Goal: Communication & Community: Answer question/provide support

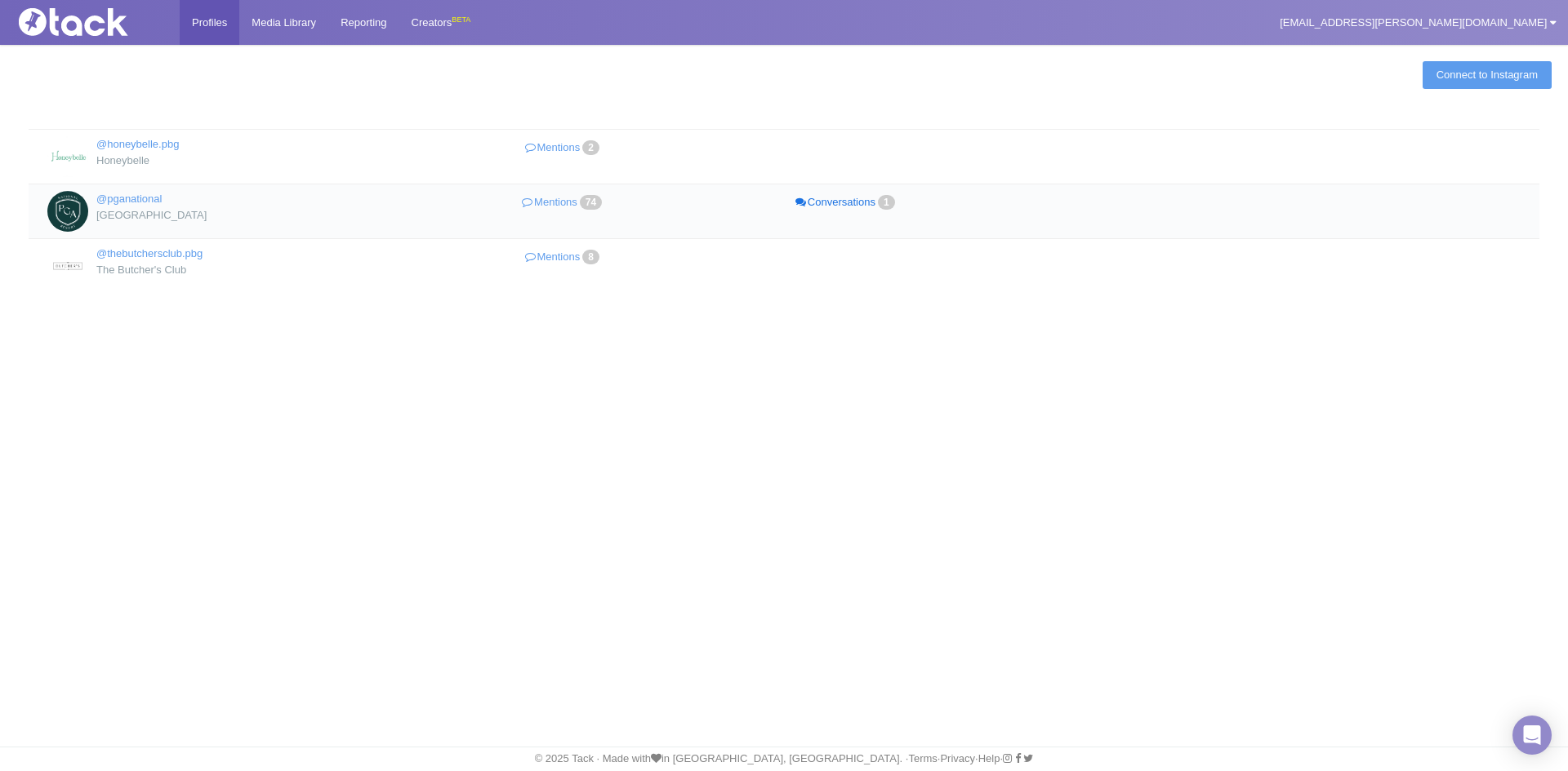
click at [854, 207] on link "Conversations 1" at bounding box center [846, 203] width 283 height 23
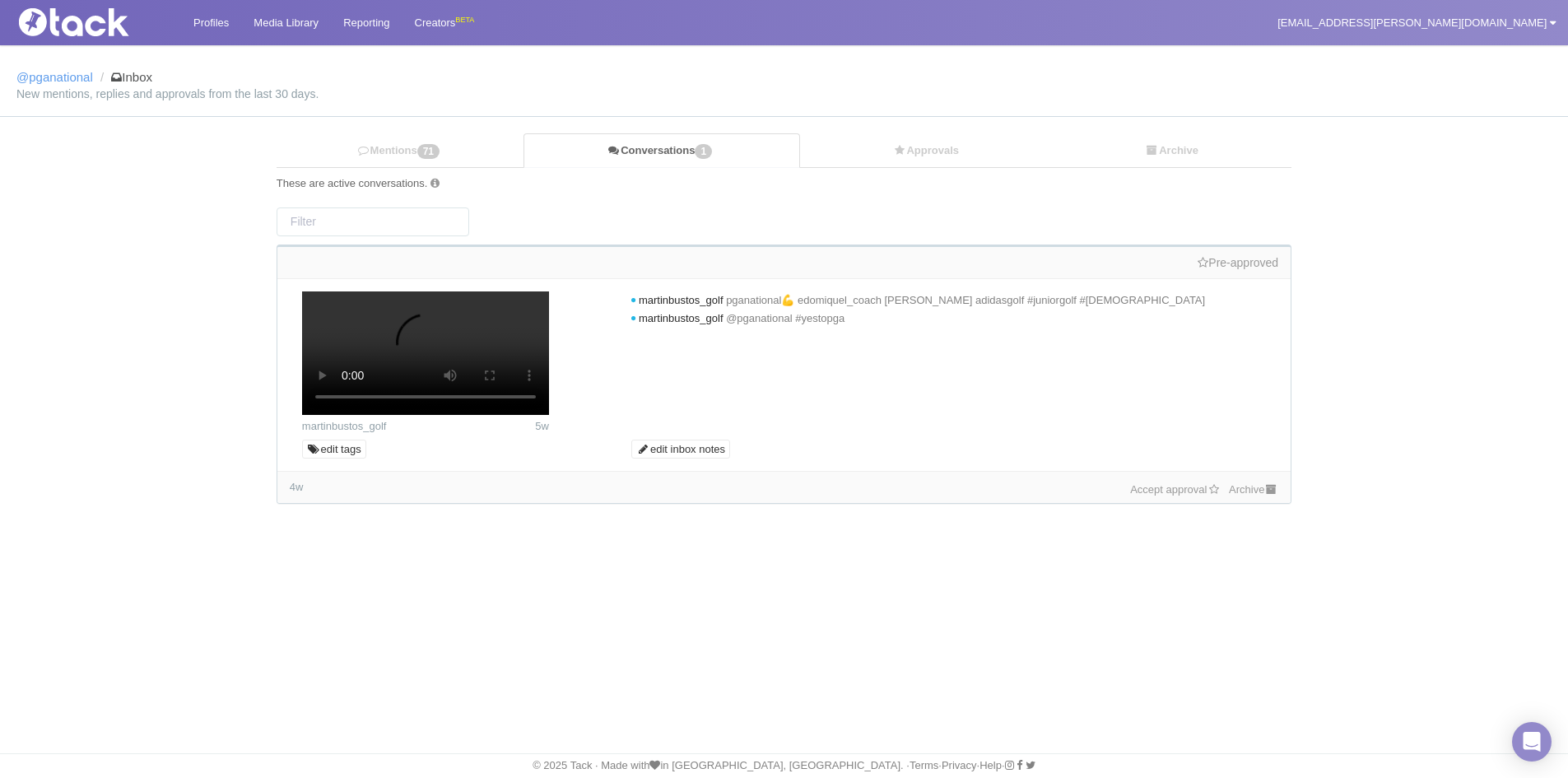
scroll to position [119, 0]
click at [1266, 495] on icon at bounding box center [1271, 490] width 14 height 11
click at [1166, 496] on link "Accept approval" at bounding box center [1148, 490] width 90 height 13
click at [209, 32] on link "Profiles" at bounding box center [210, 23] width 60 height 46
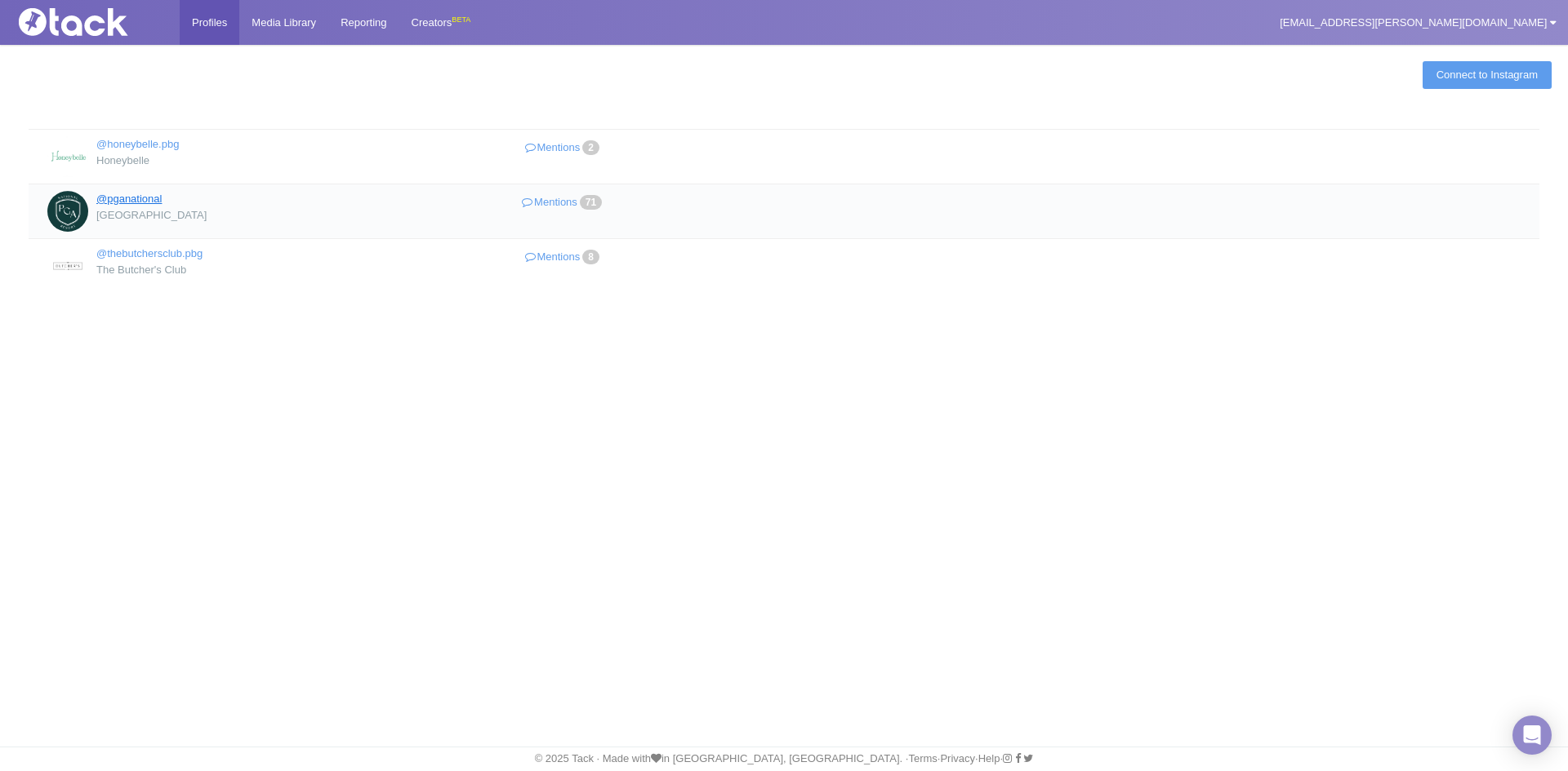
click at [151, 202] on link "@pganational" at bounding box center [129, 199] width 65 height 13
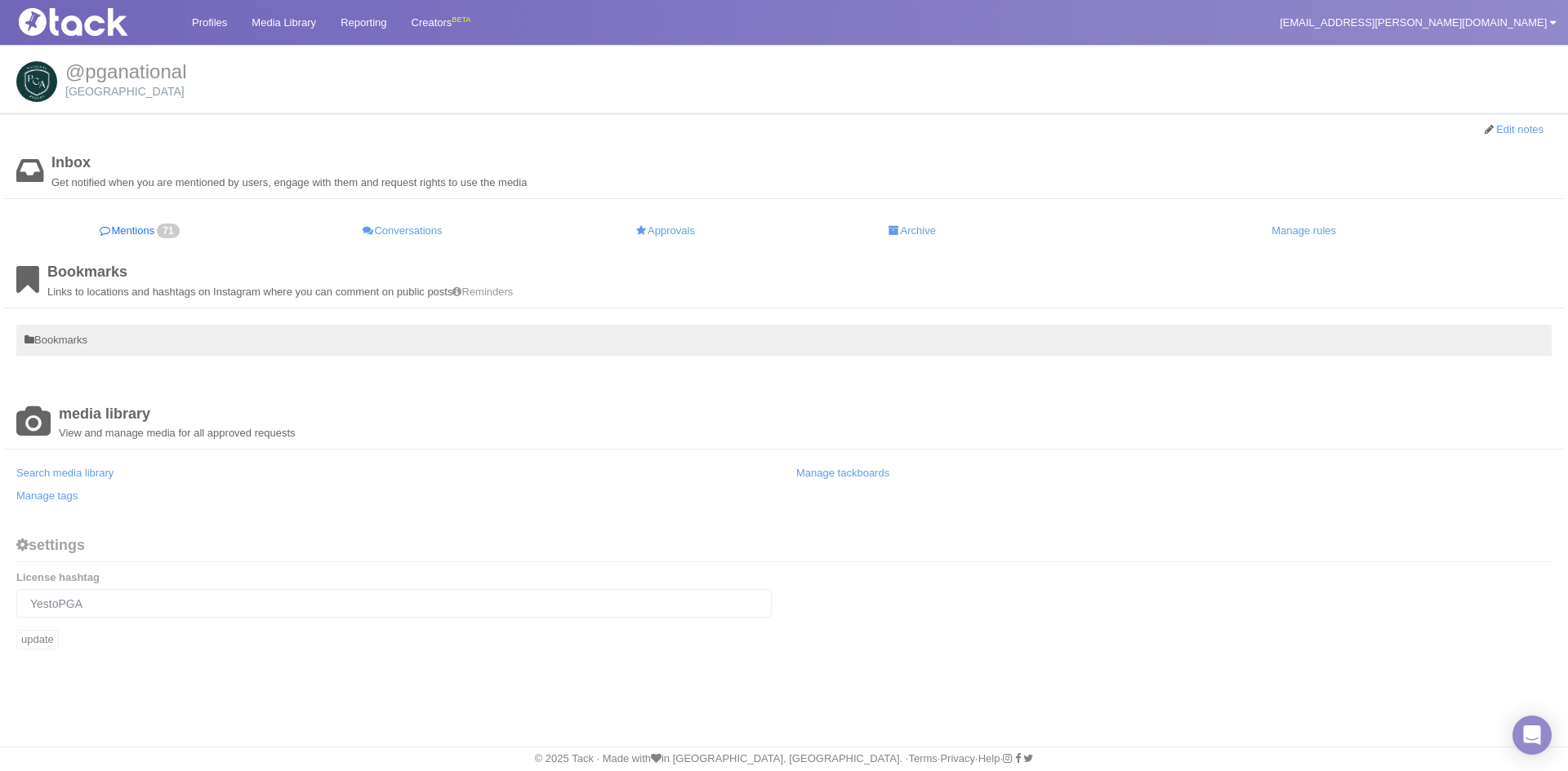
click at [158, 228] on link "Mentions 71" at bounding box center [140, 231] width 248 height 32
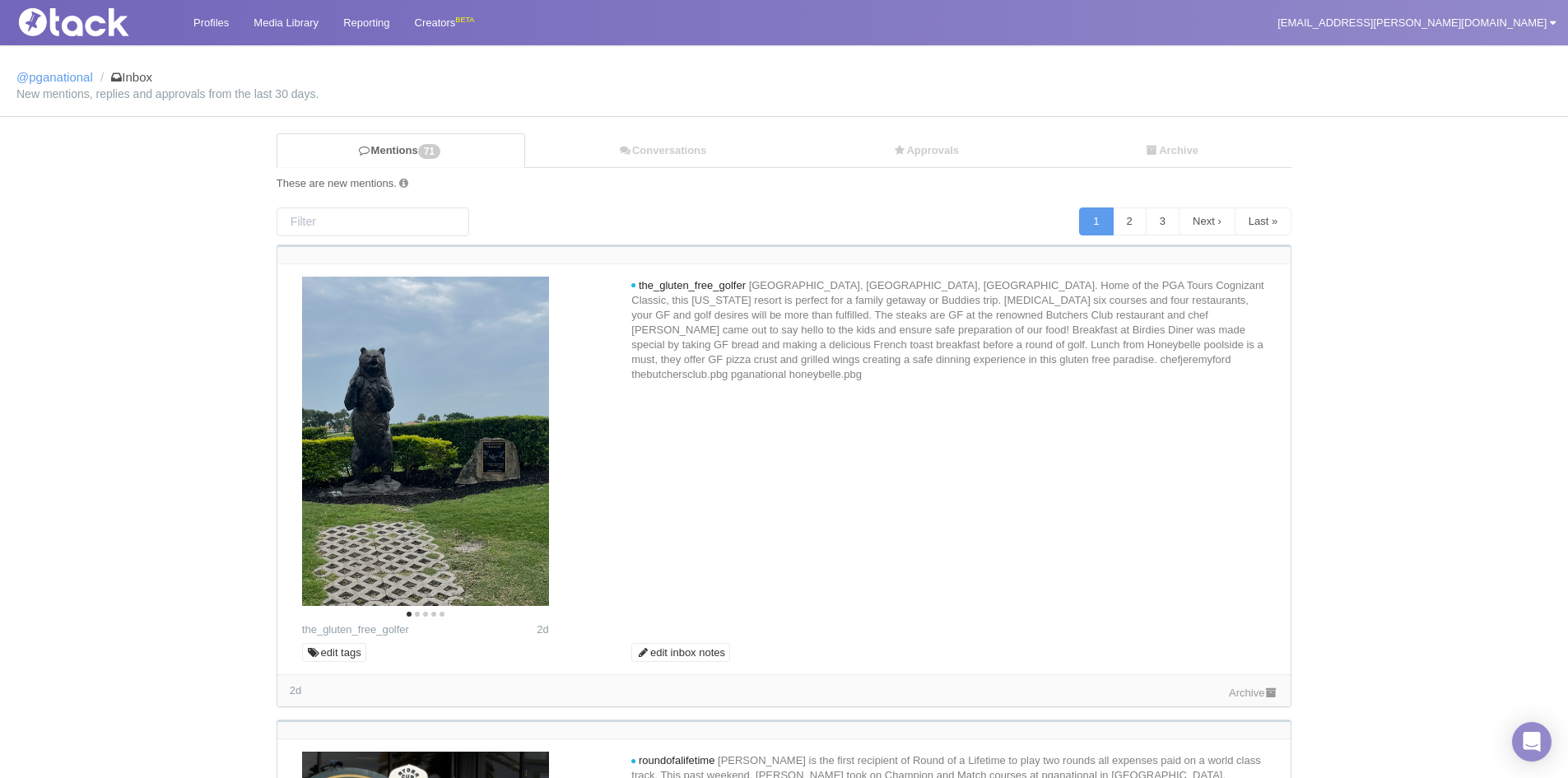
click at [1259, 690] on link "Archive" at bounding box center [1254, 693] width 49 height 13
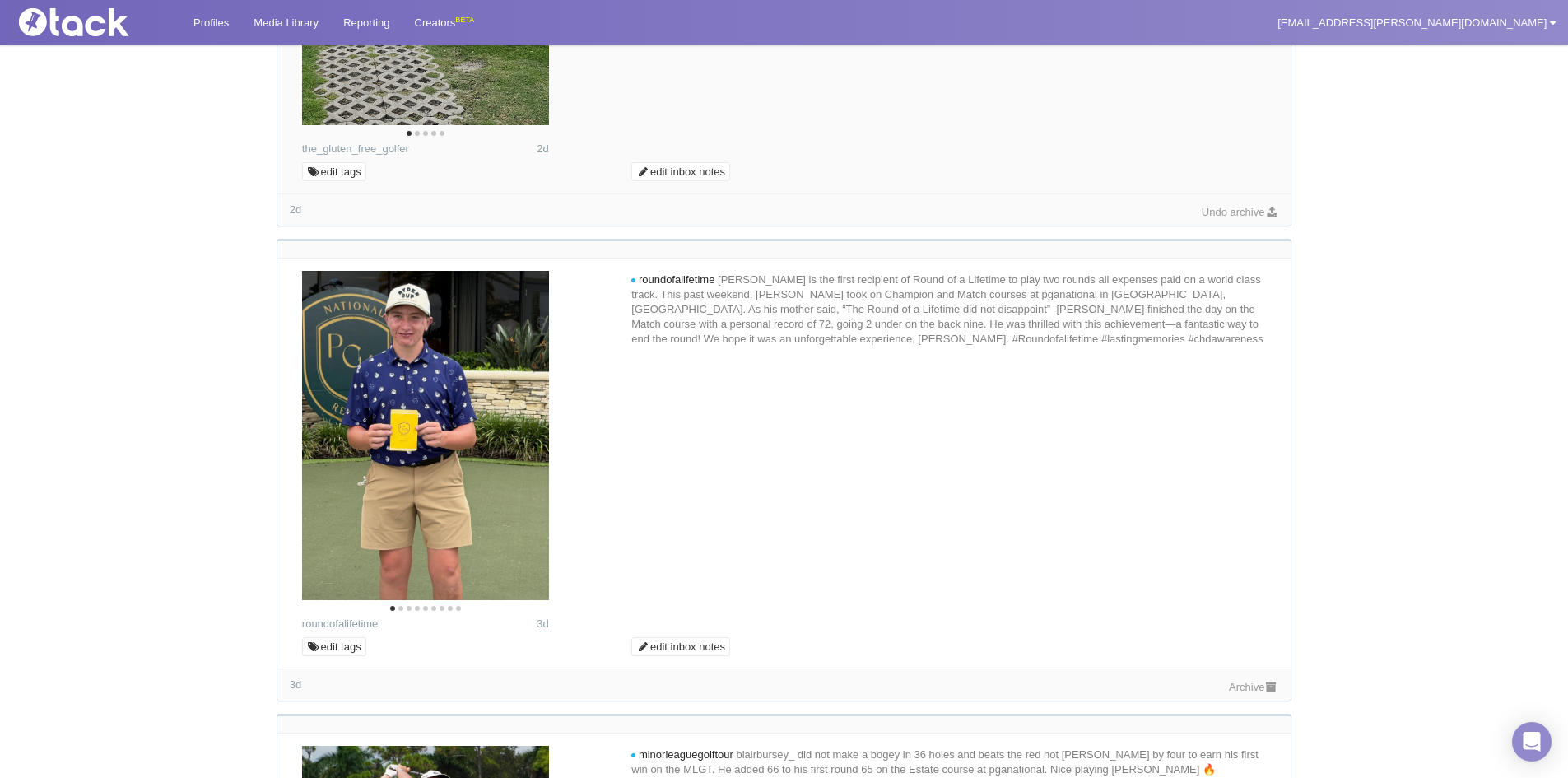
scroll to position [494, 0]
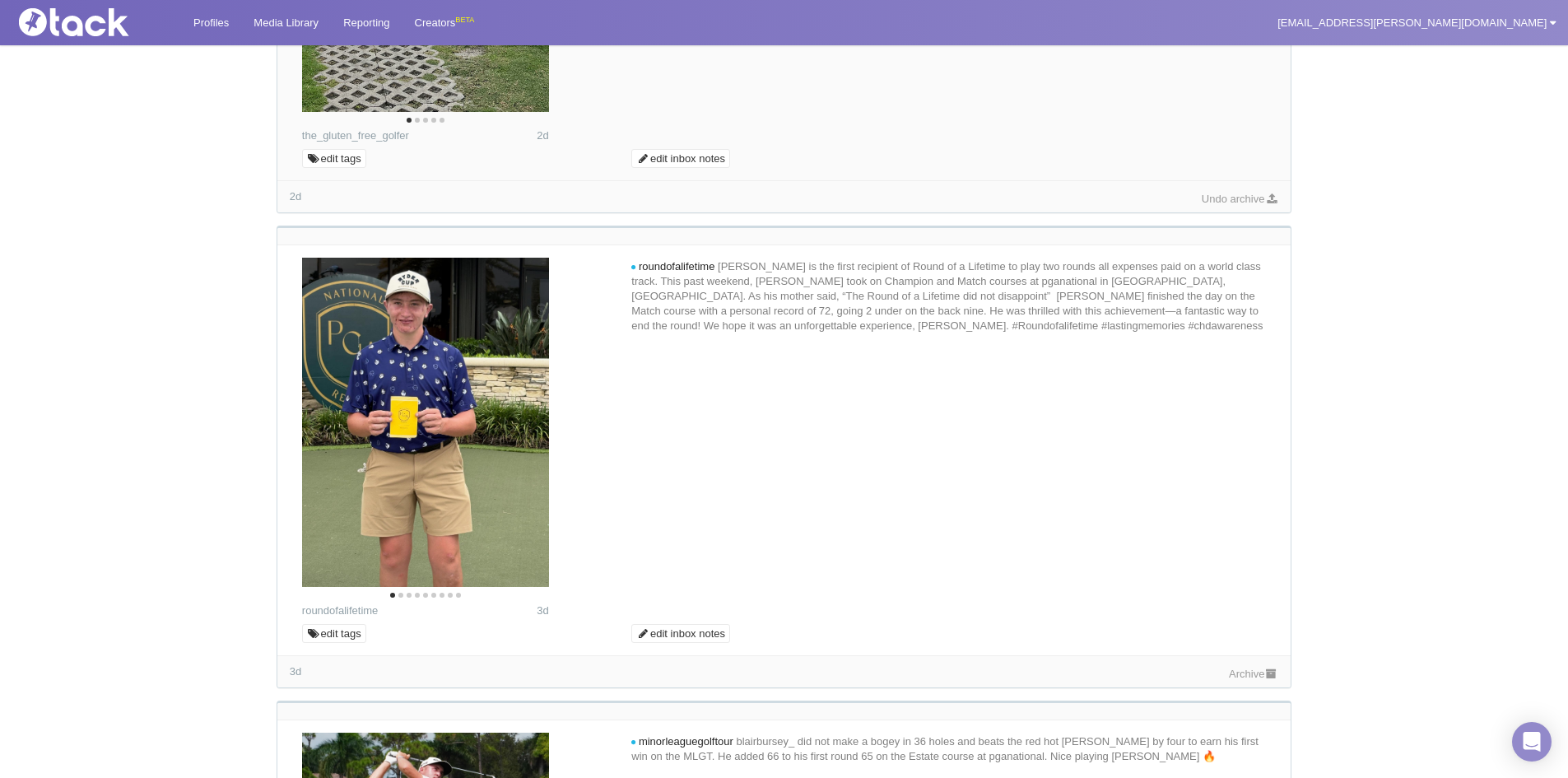
click at [1250, 676] on link "Archive" at bounding box center [1254, 674] width 49 height 13
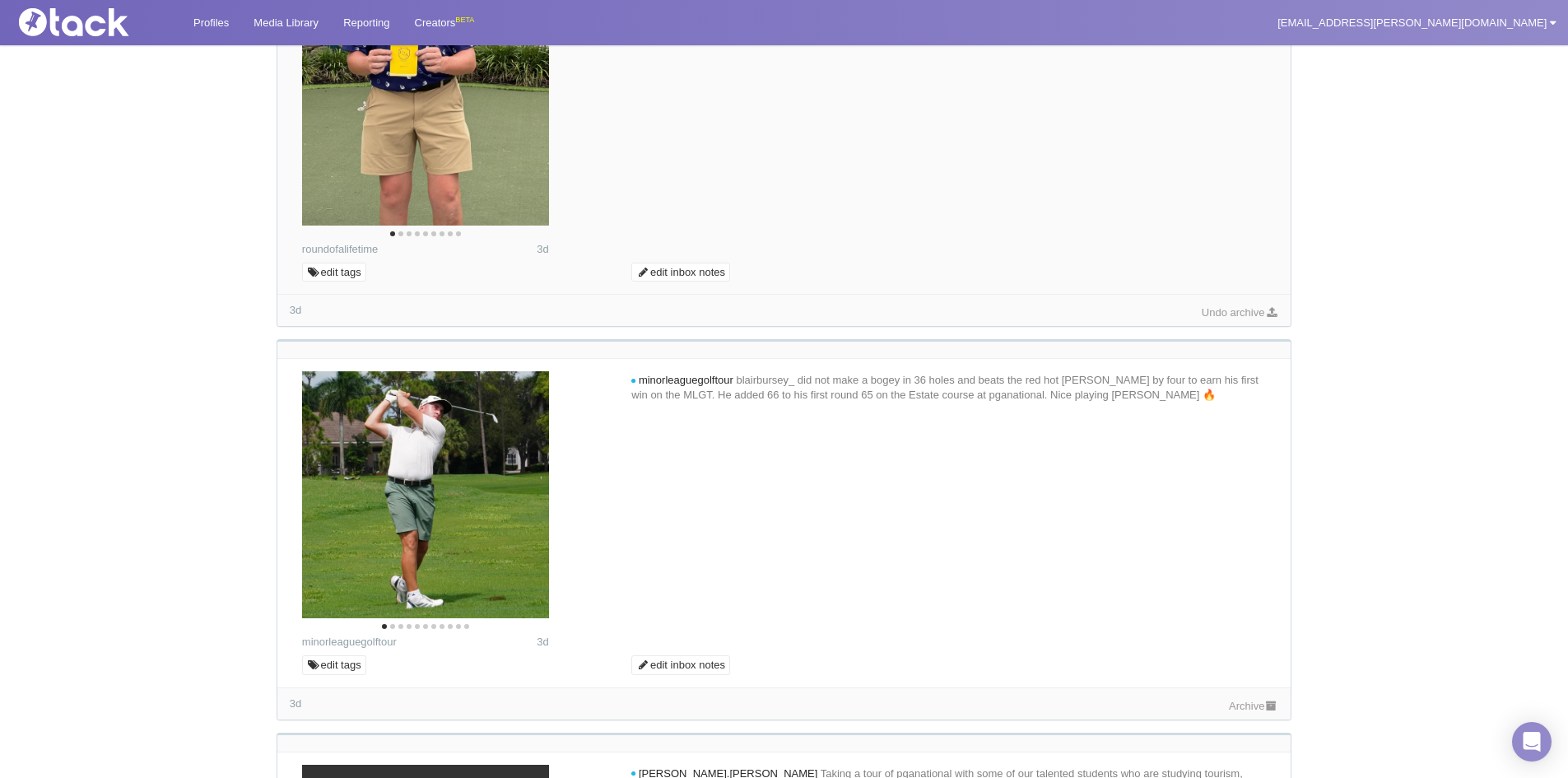
scroll to position [906, 0]
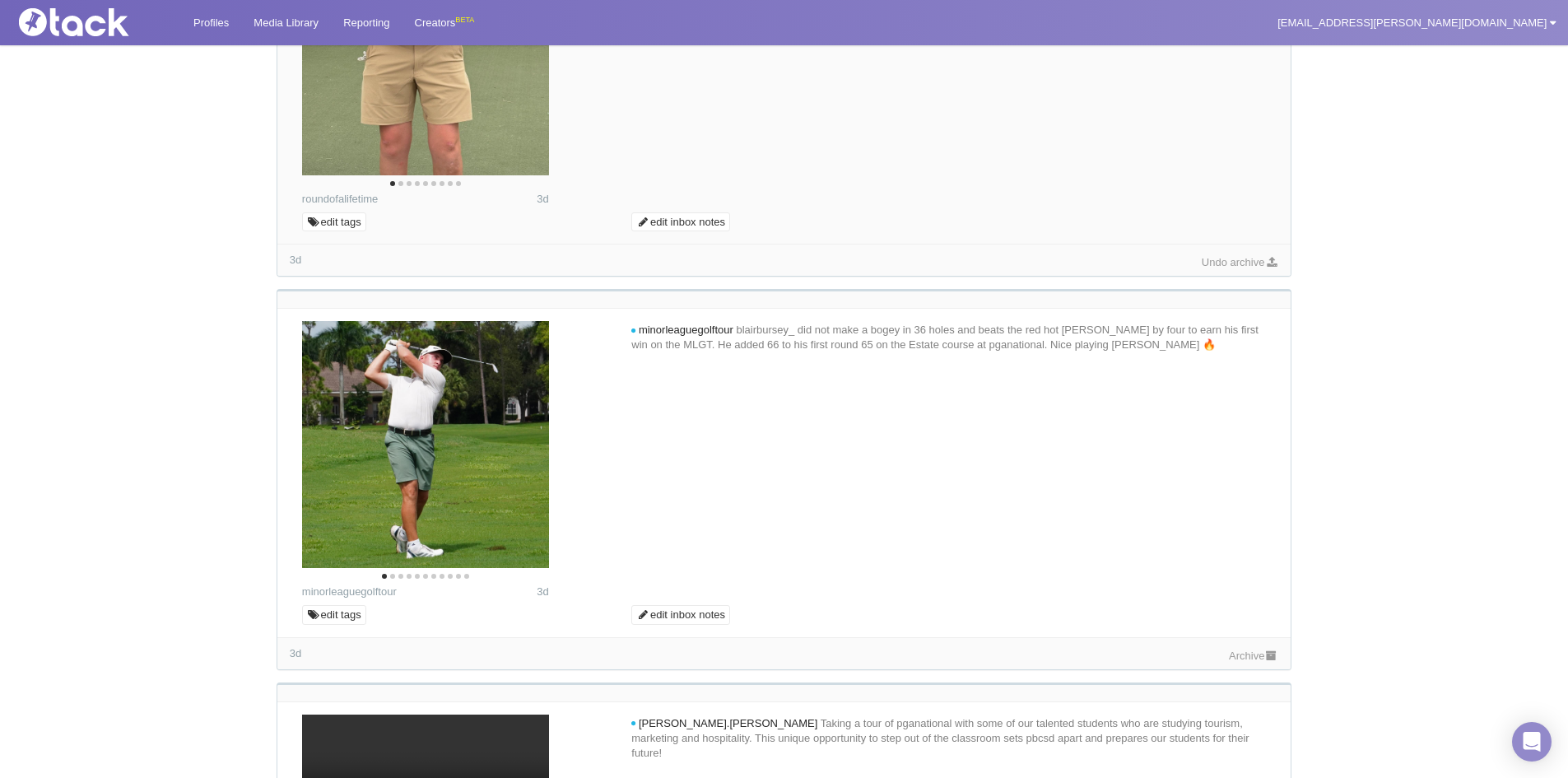
click at [1266, 656] on icon at bounding box center [1271, 655] width 14 height 11
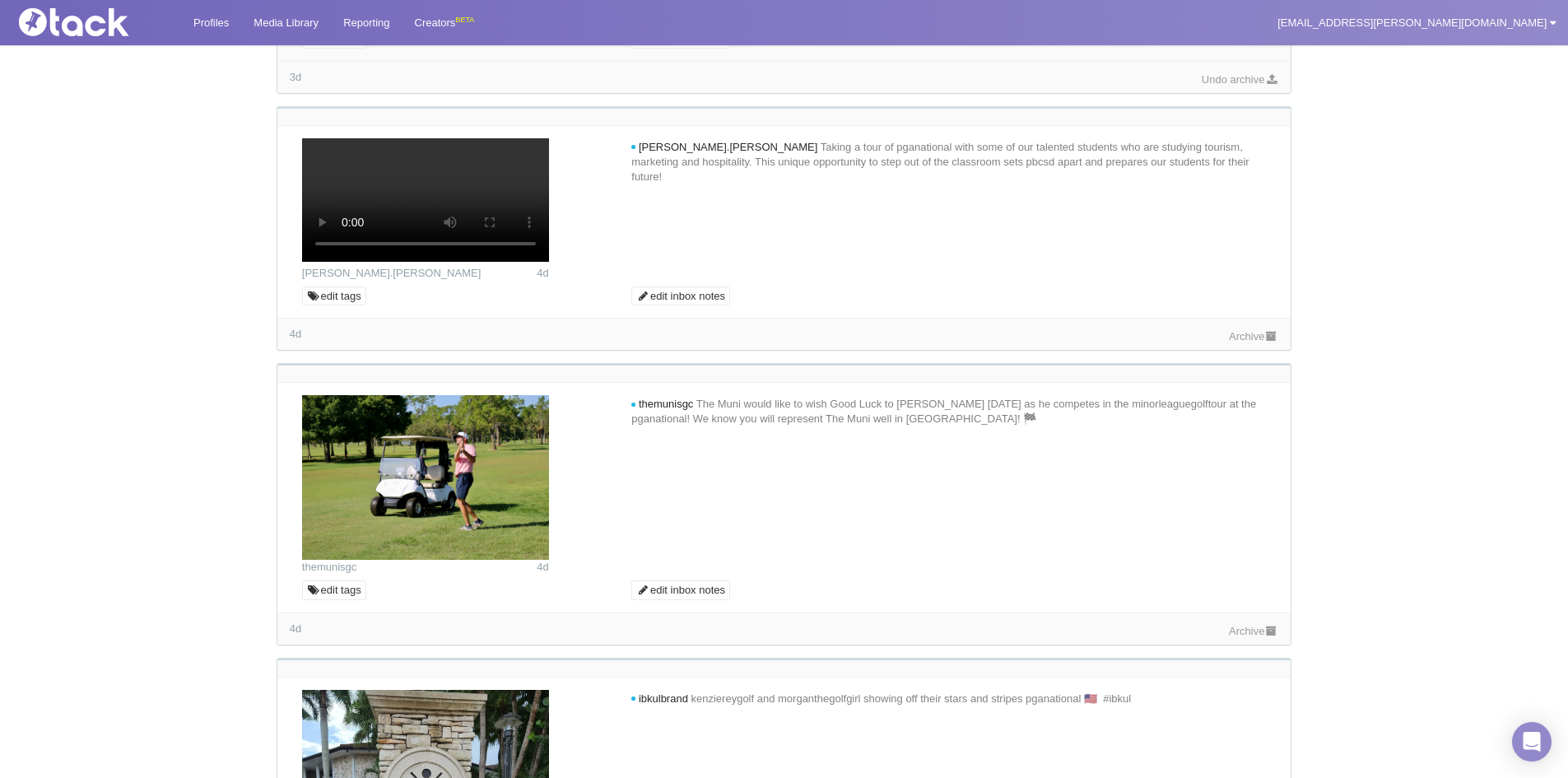
click at [1236, 342] on link "Archive" at bounding box center [1254, 337] width 49 height 13
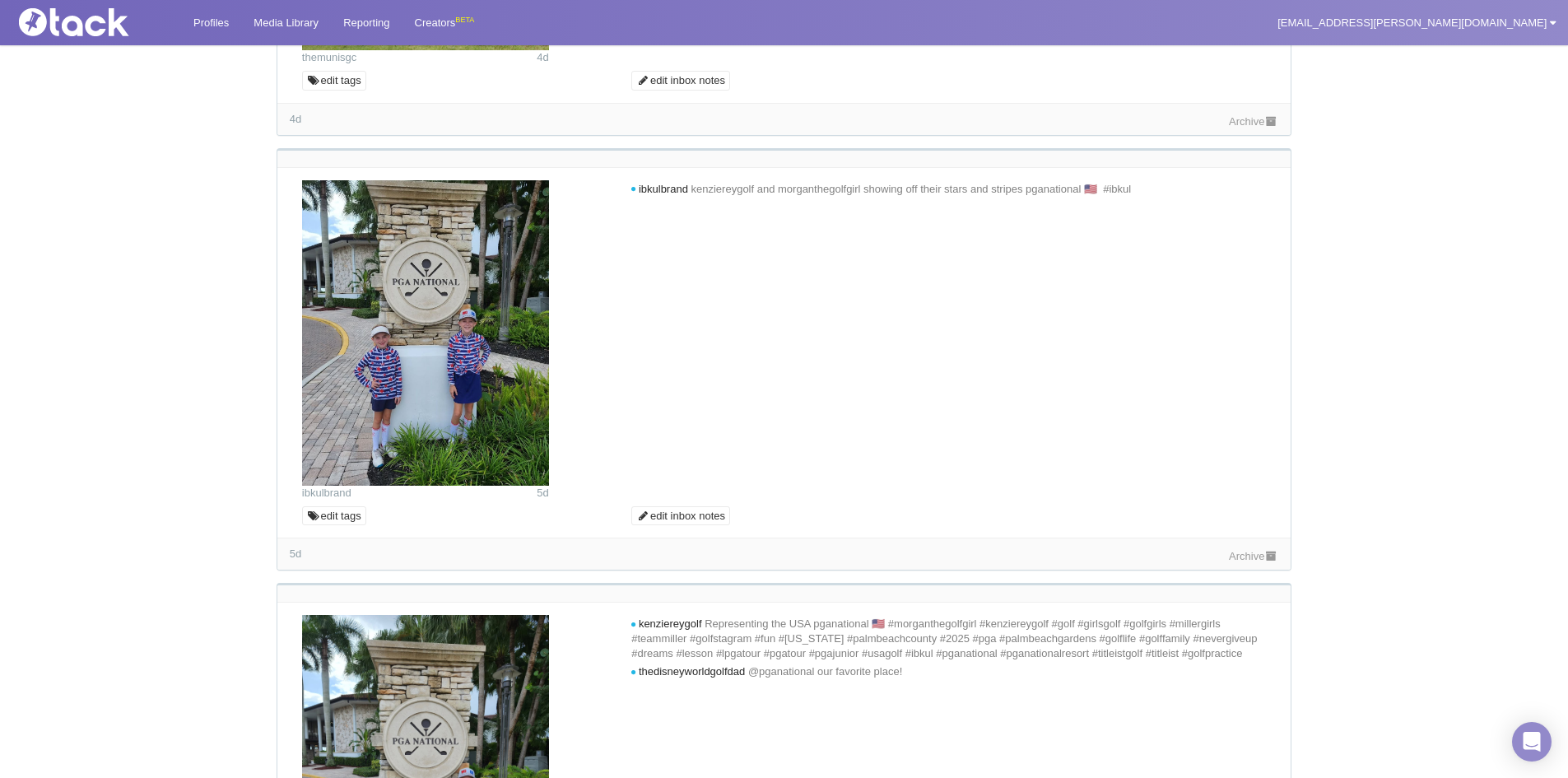
scroll to position [2059, 0]
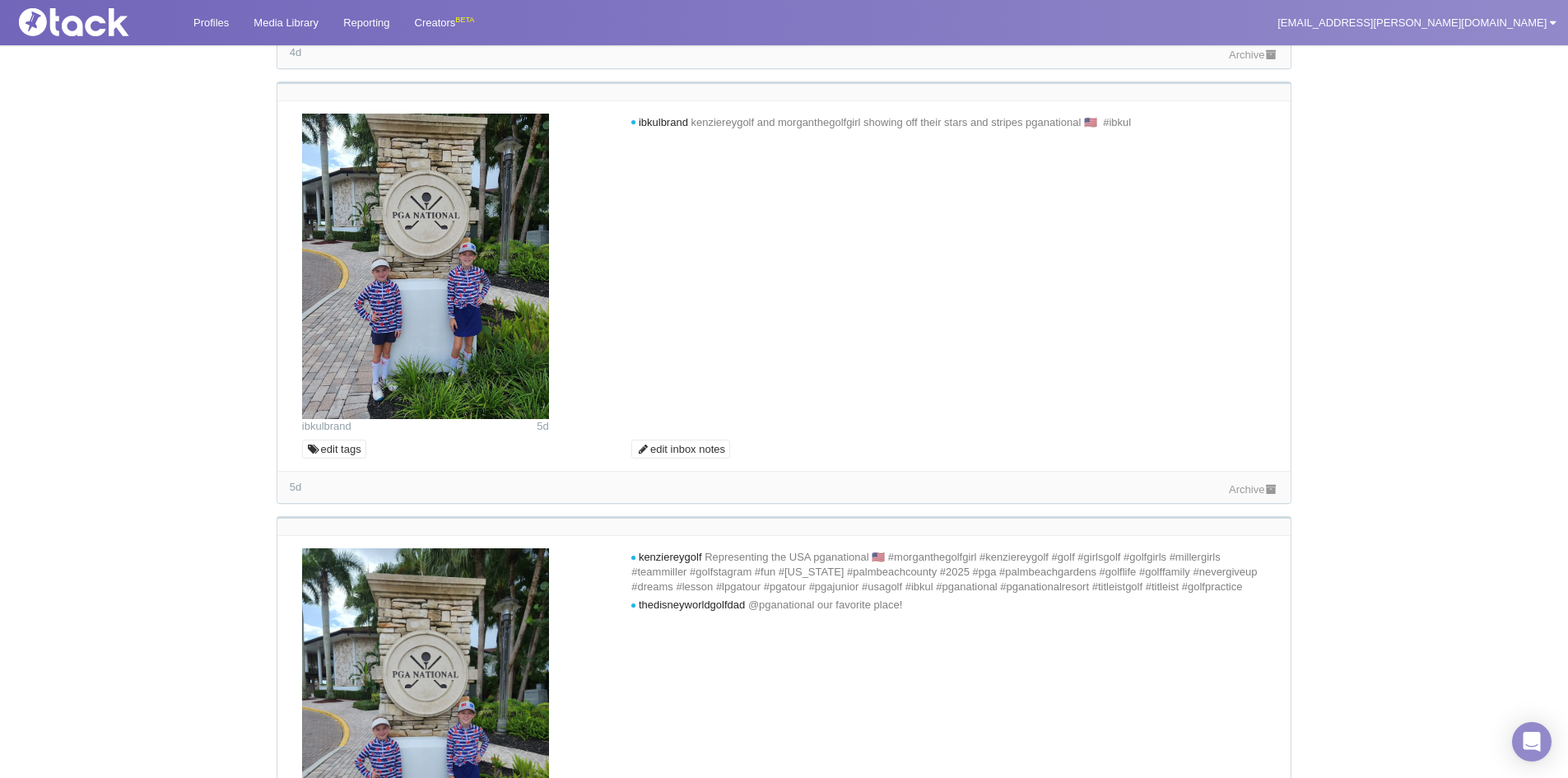
click at [1257, 61] on link "Archive" at bounding box center [1254, 54] width 49 height 13
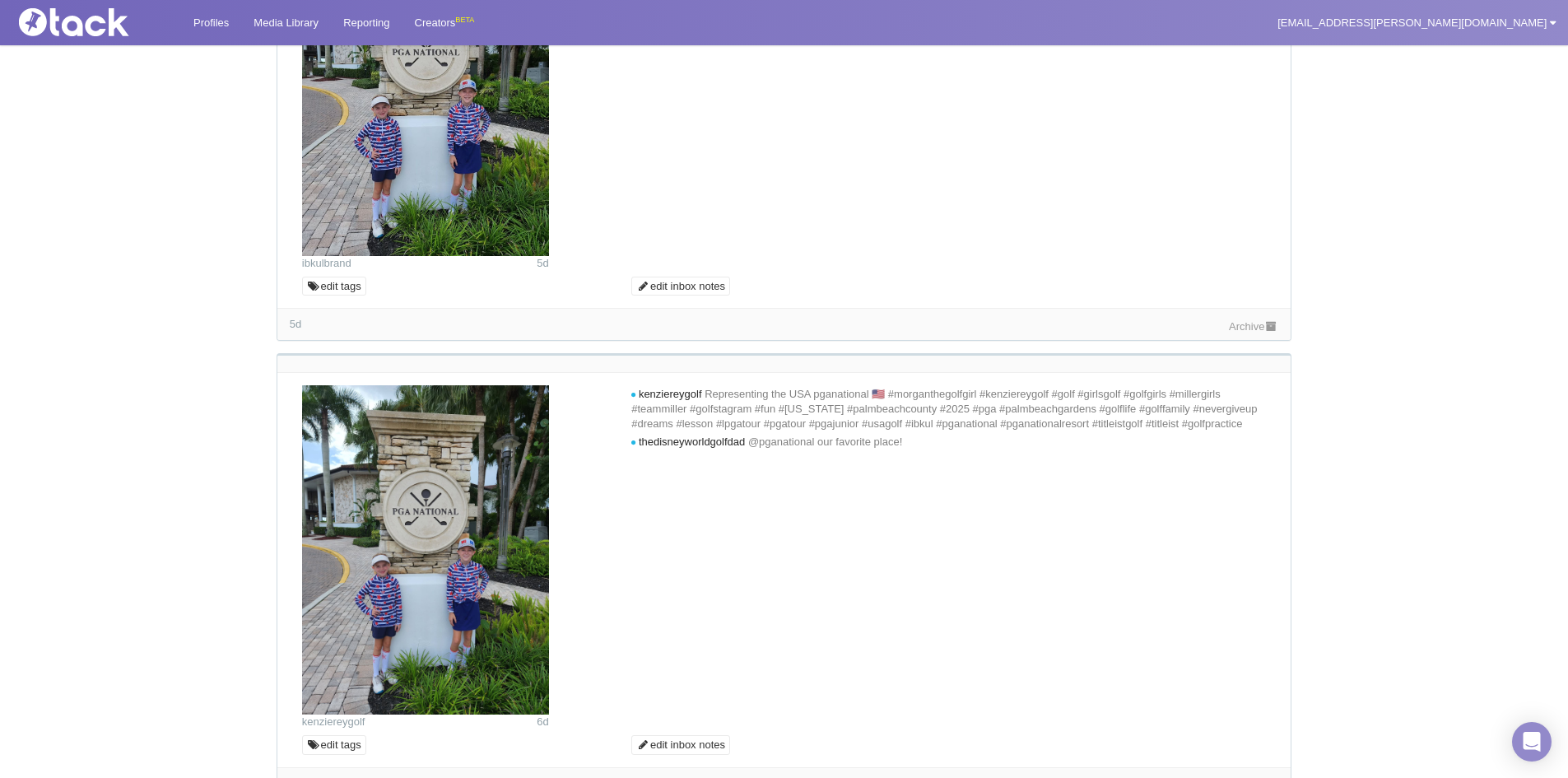
scroll to position [2224, 0]
click at [1249, 331] on link "Archive" at bounding box center [1254, 325] width 49 height 13
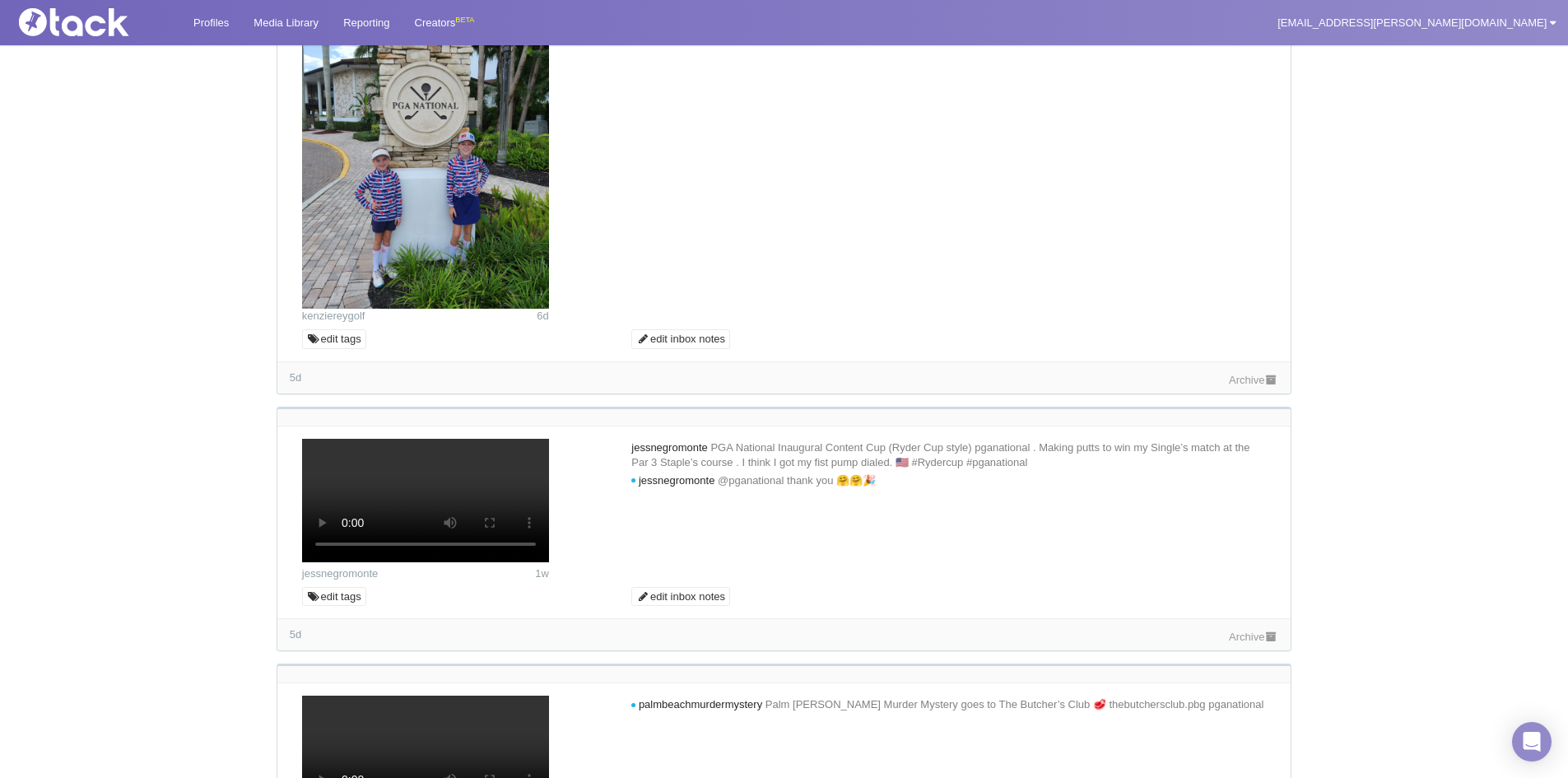
scroll to position [2635, 0]
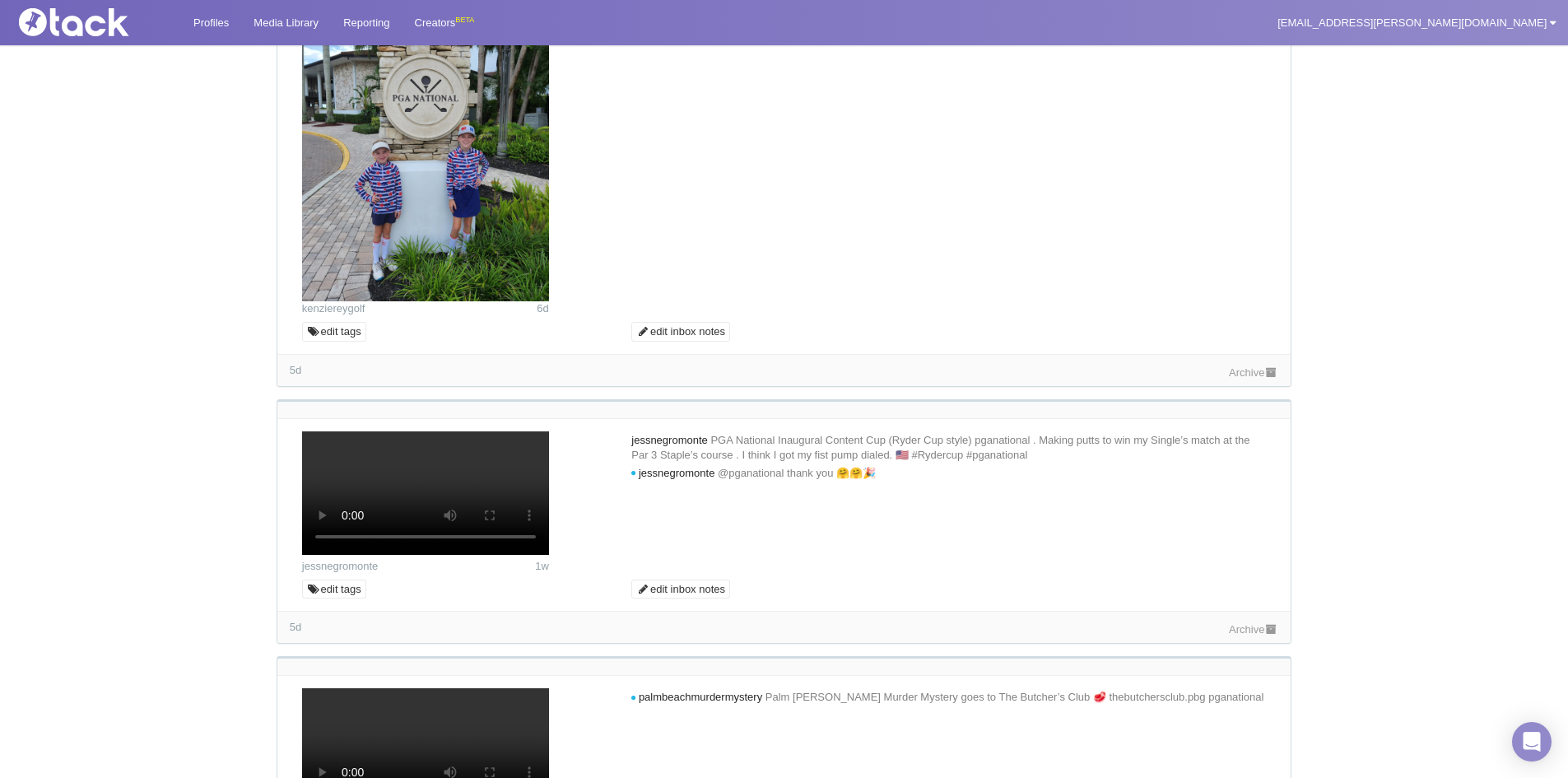
click at [1252, 379] on link "Archive" at bounding box center [1254, 372] width 49 height 13
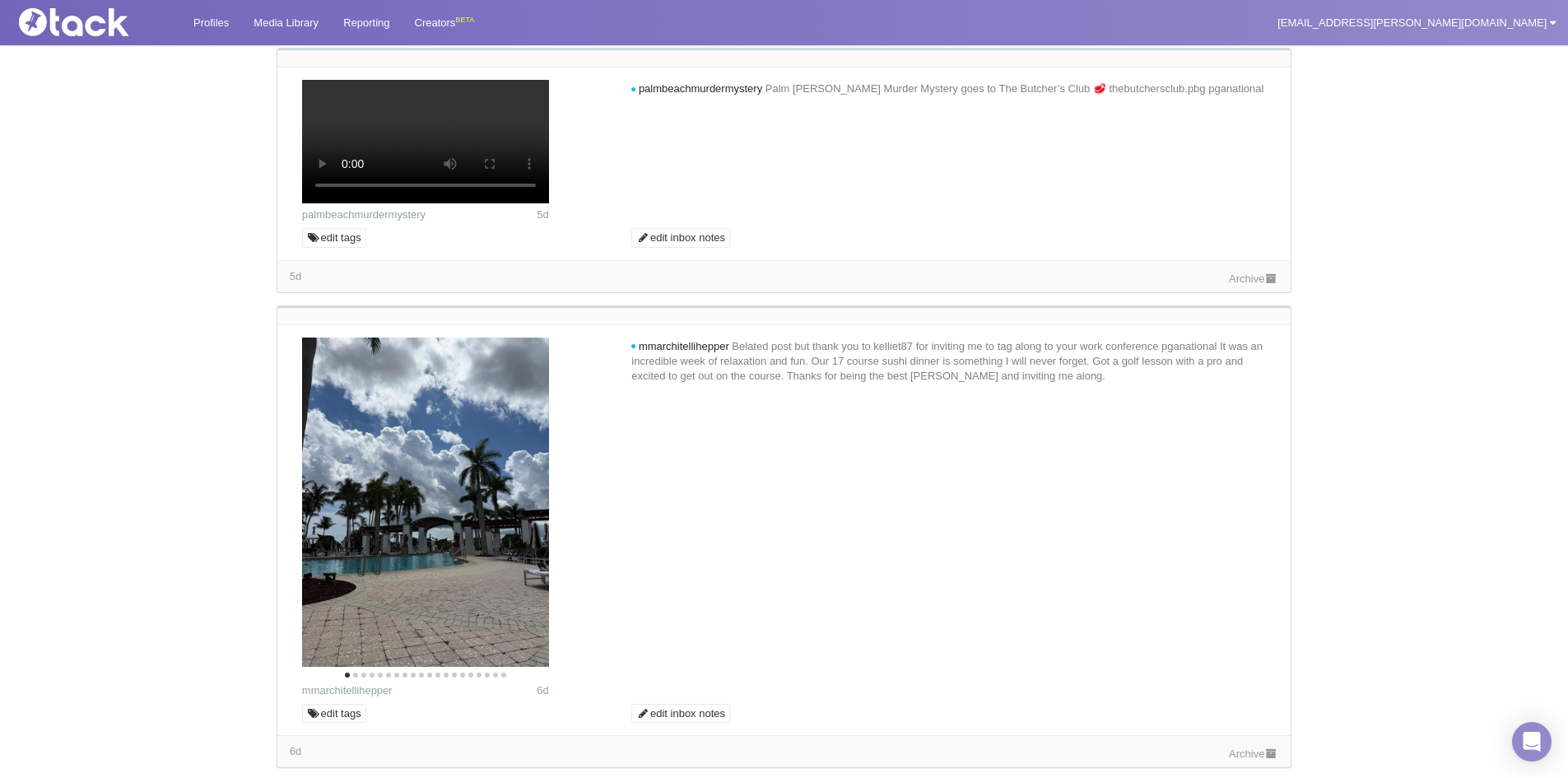
scroll to position [3377, 0]
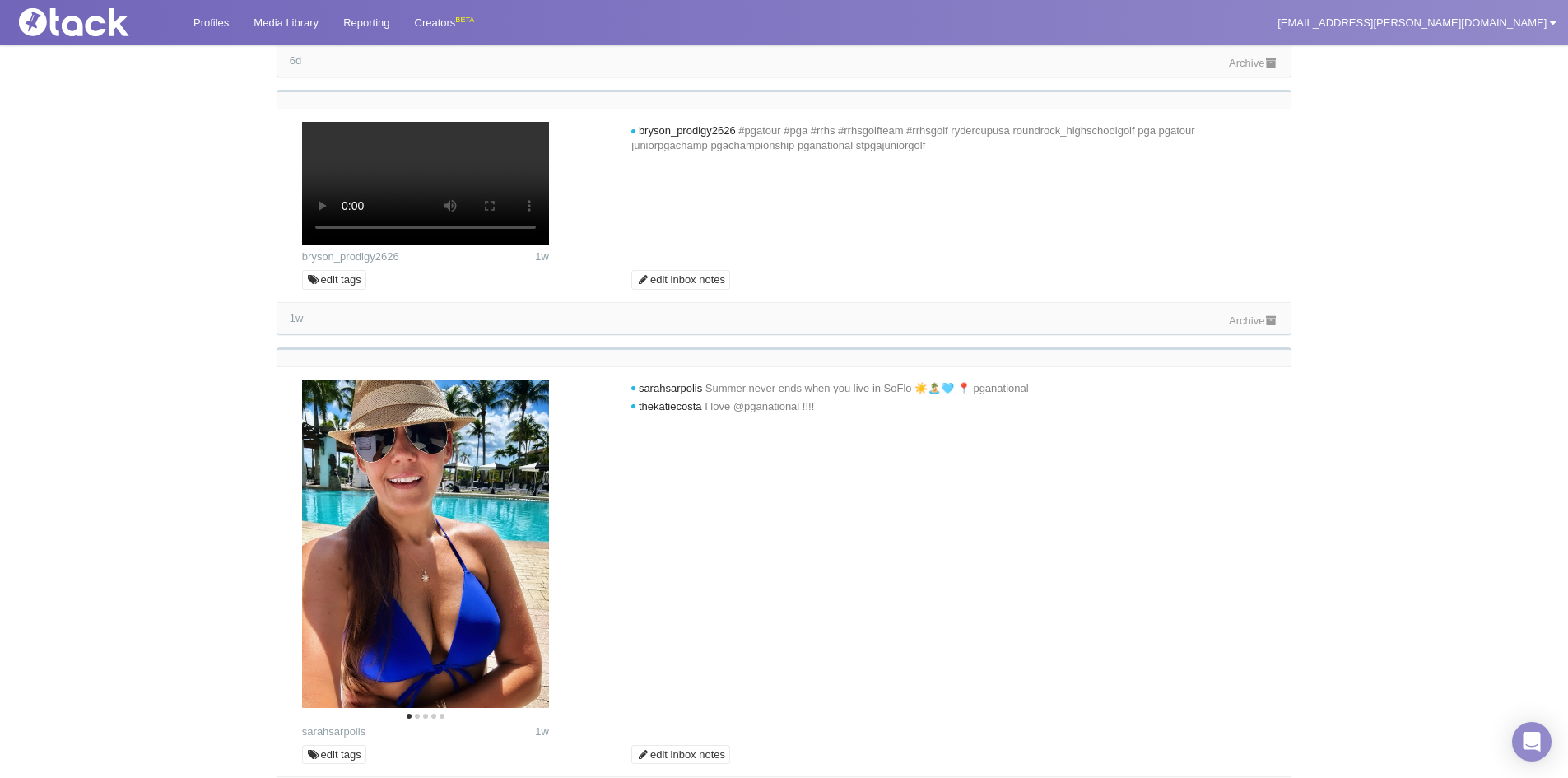
scroll to position [3953, 0]
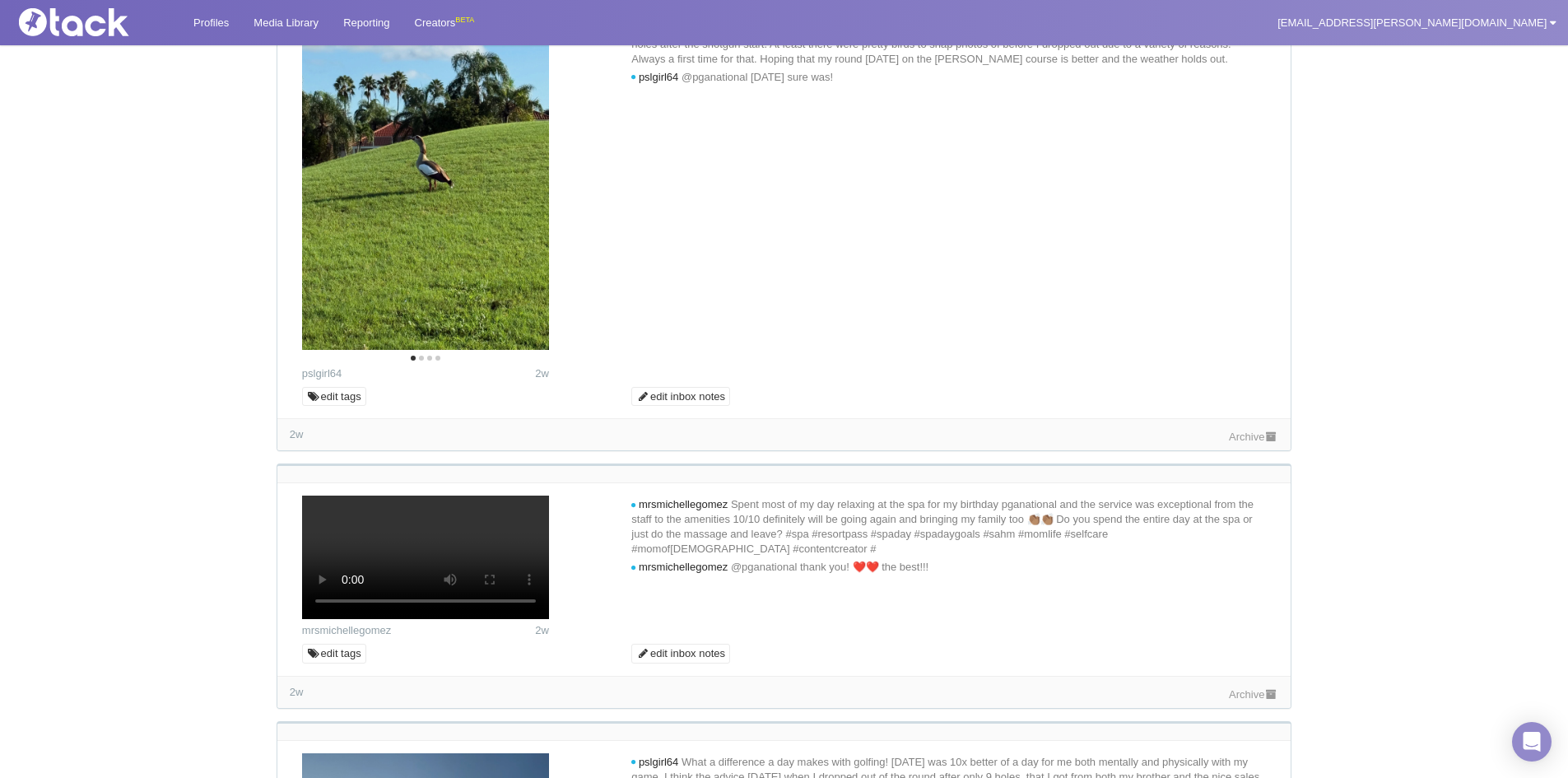
scroll to position [5765, 0]
